Goal: Task Accomplishment & Management: Use online tool/utility

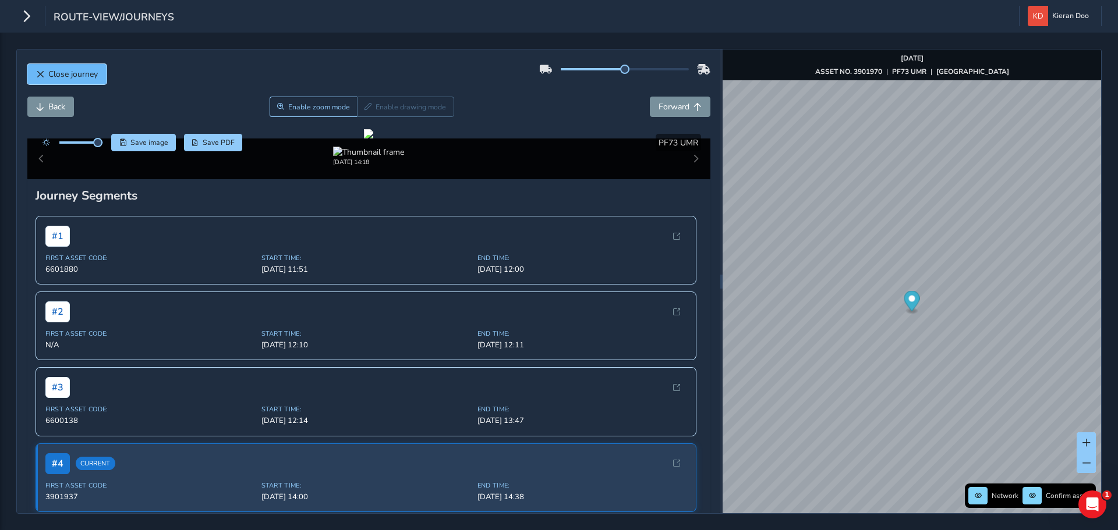
click at [49, 71] on span "Close journey" at bounding box center [72, 74] width 49 height 11
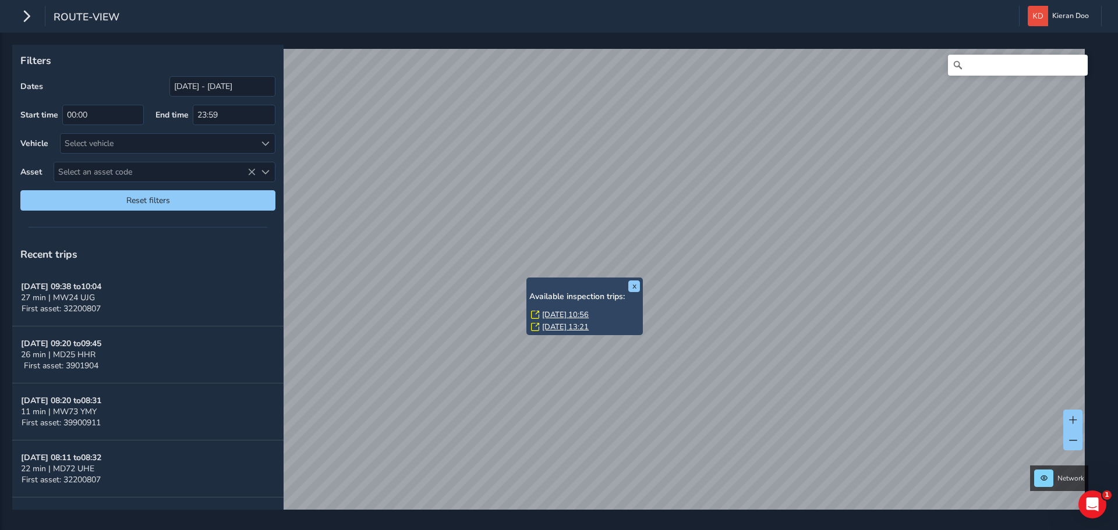
click at [559, 314] on link "[DATE] 10:56" at bounding box center [565, 315] width 47 height 10
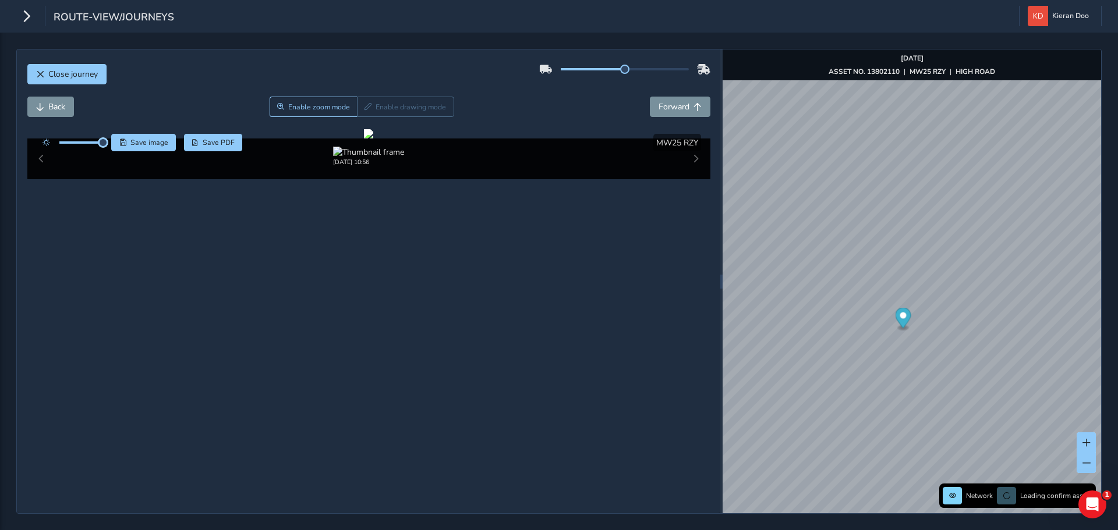
drag, startPoint x: 83, startPoint y: 143, endPoint x: 108, endPoint y: 148, distance: 25.6
click at [108, 148] on div "Save image Save PDF" at bounding box center [140, 142] width 206 height 17
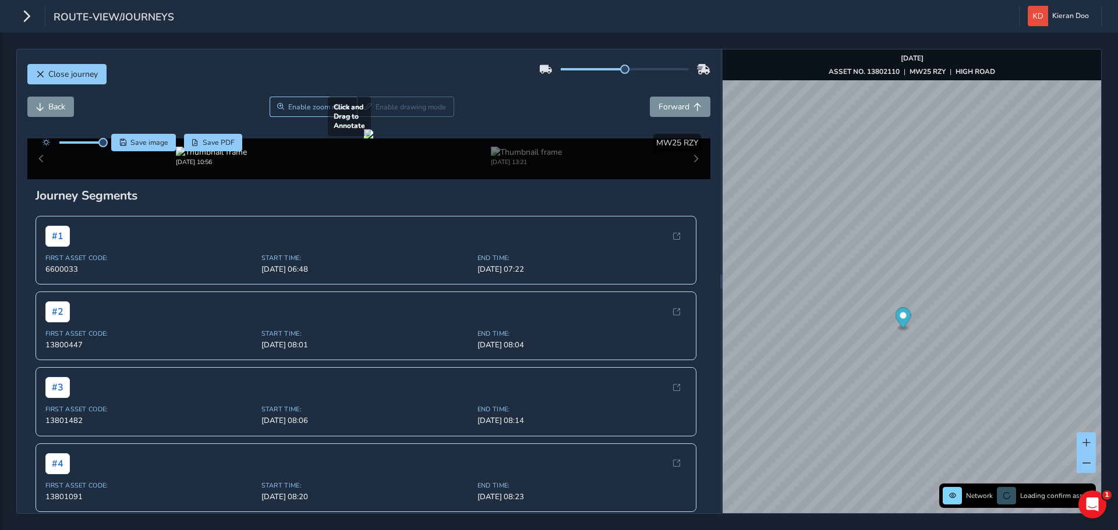
click at [373, 139] on div at bounding box center [368, 133] width 9 height 9
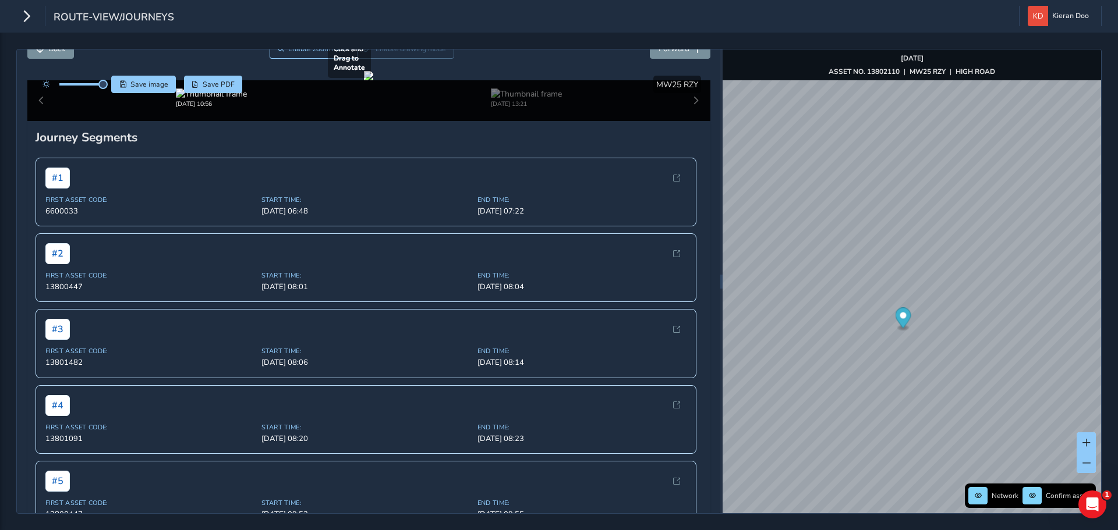
click at [373, 80] on div at bounding box center [368, 75] width 9 height 9
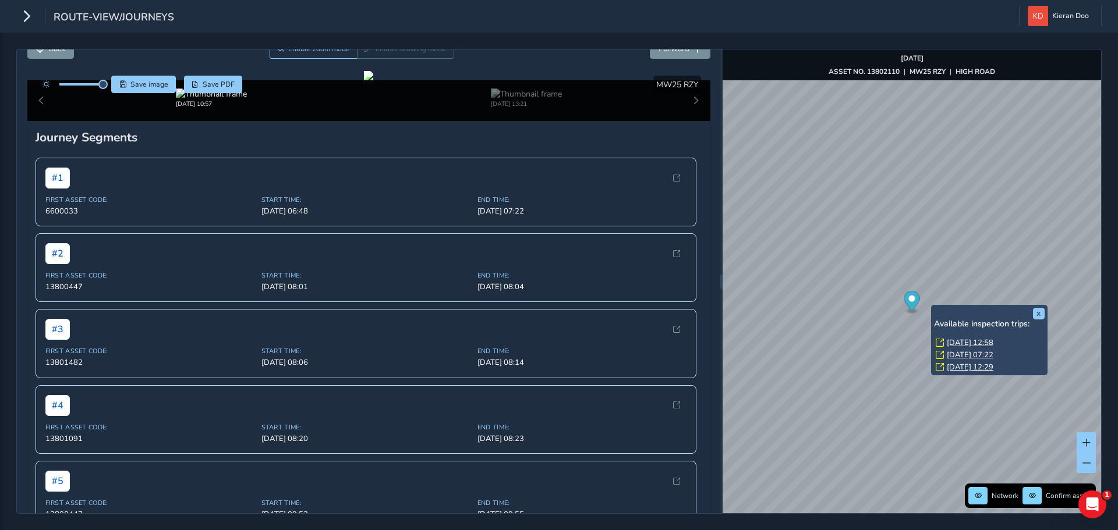
click at [962, 341] on link "[DATE] 12:58" at bounding box center [970, 343] width 47 height 10
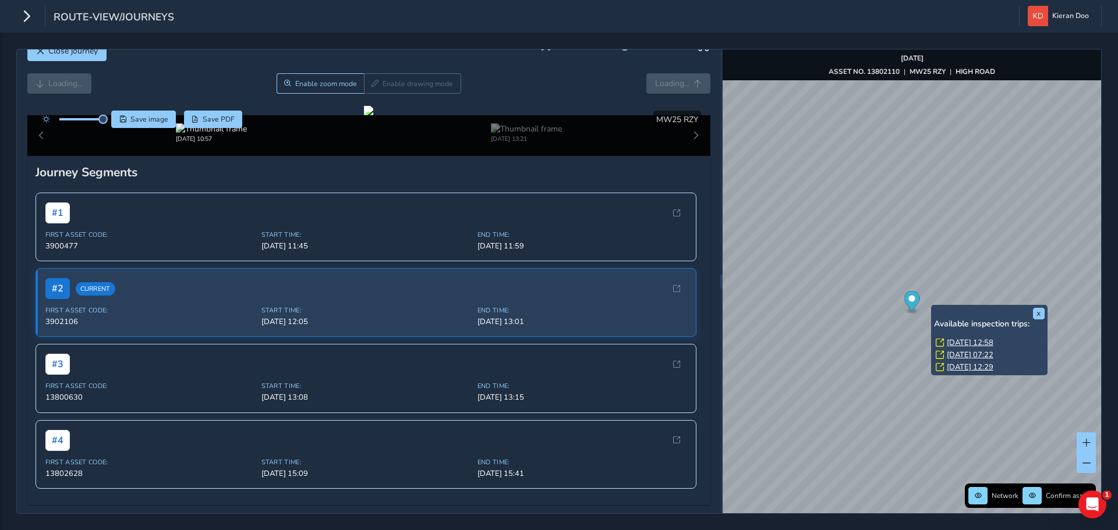
click at [957, 342] on link "[DATE] 12:58" at bounding box center [970, 343] width 47 height 10
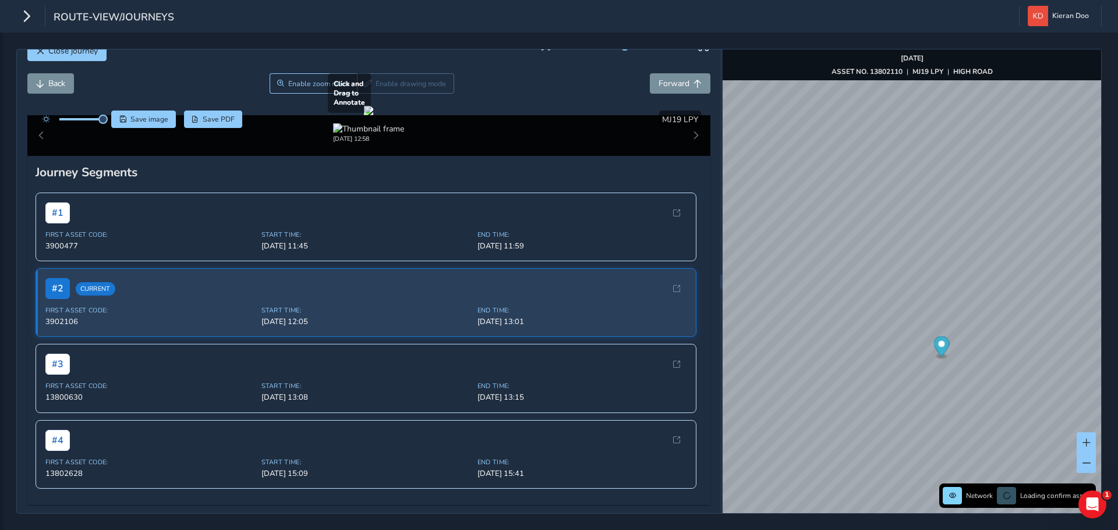
click at [373, 115] on div at bounding box center [368, 110] width 9 height 9
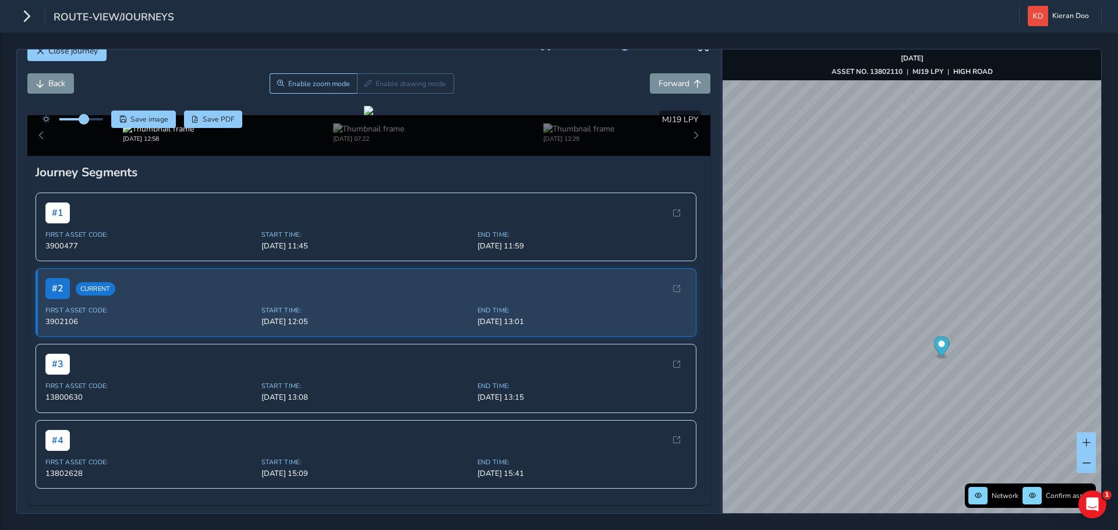
drag, startPoint x: 104, startPoint y: 83, endPoint x: 84, endPoint y: 88, distance: 20.1
click at [84, 115] on span at bounding box center [83, 119] width 9 height 9
click at [373, 115] on div at bounding box center [368, 110] width 9 height 9
drag, startPoint x: 85, startPoint y: 83, endPoint x: 115, endPoint y: 88, distance: 30.7
click at [115, 111] on div "Save image Save PDF" at bounding box center [140, 119] width 206 height 17
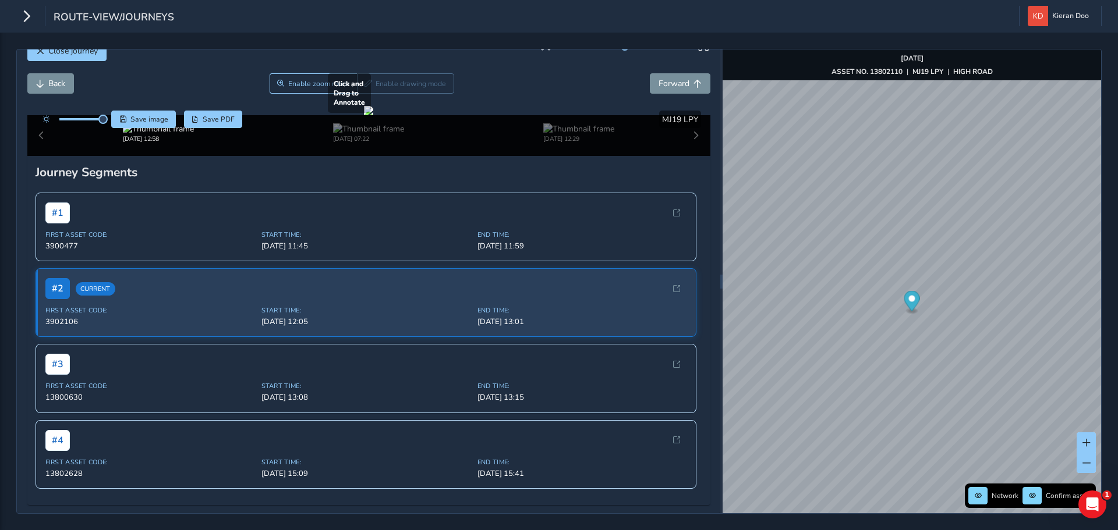
click at [364, 115] on div at bounding box center [368, 110] width 9 height 9
drag, startPoint x: 94, startPoint y: 85, endPoint x: 83, endPoint y: 87, distance: 11.9
click at [83, 115] on span at bounding box center [81, 119] width 9 height 9
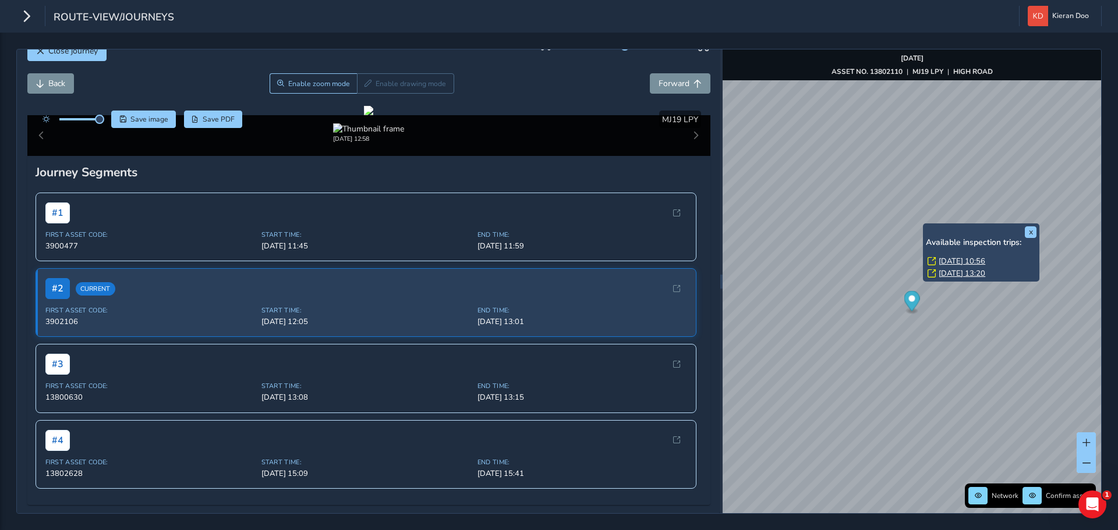
click at [952, 260] on link "[DATE] 10:56" at bounding box center [962, 261] width 47 height 10
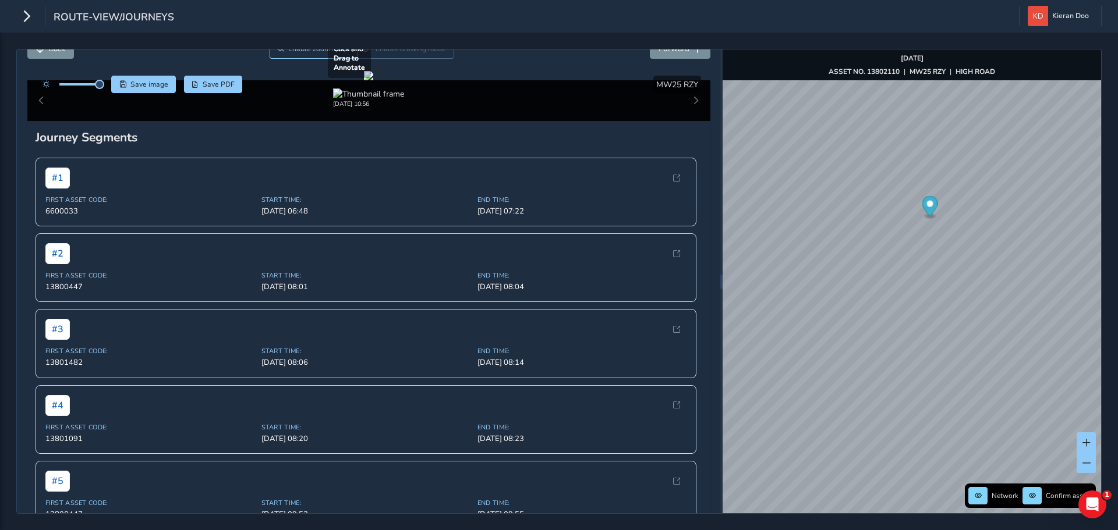
click at [373, 80] on div at bounding box center [368, 75] width 9 height 9
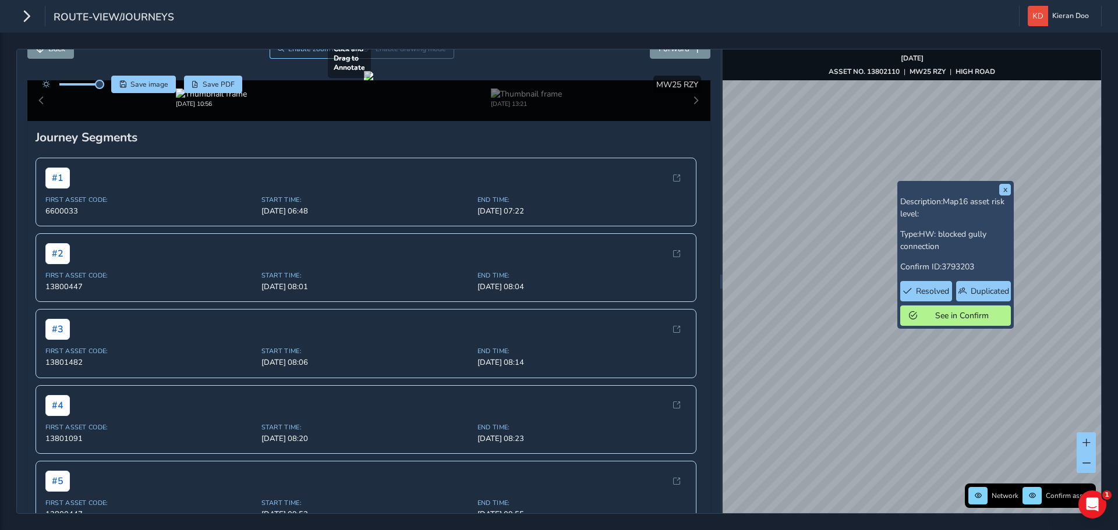
click at [373, 80] on div at bounding box center [368, 75] width 9 height 9
